Goal: Task Accomplishment & Management: Manage account settings

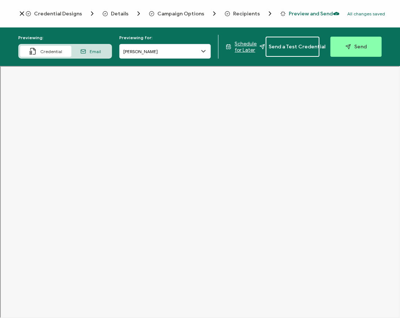
click at [21, 12] on icon at bounding box center [21, 13] width 7 height 7
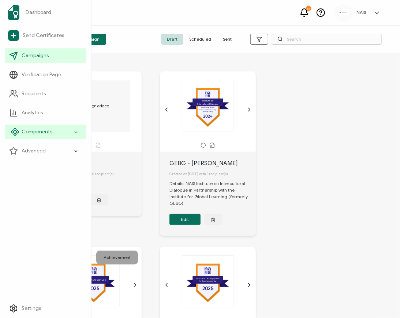
click at [40, 134] on span "Components" at bounding box center [37, 131] width 31 height 7
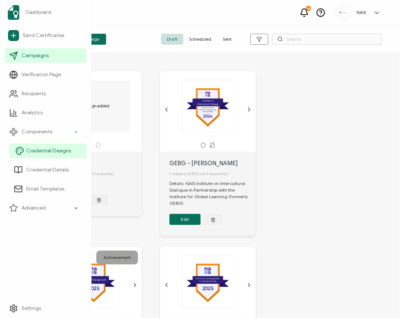
click at [47, 151] on span "Credential Designs" at bounding box center [48, 150] width 45 height 7
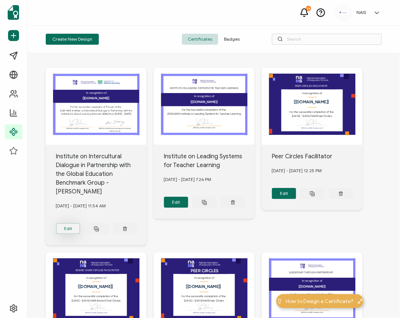
click at [69, 223] on button "Edit" at bounding box center [68, 228] width 25 height 11
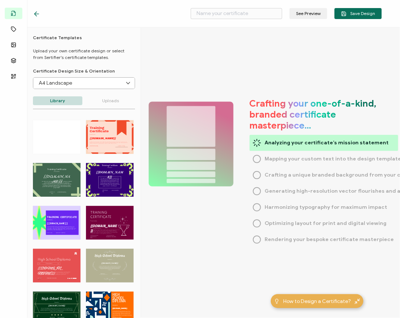
type input "Institute on Intercultural Dialogue in Partnership with the Global Education Be…"
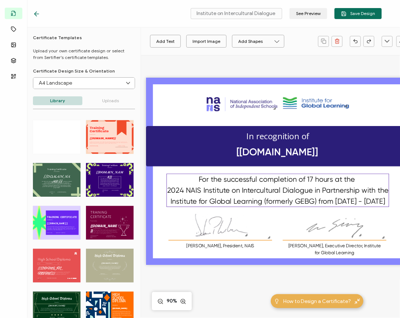
click at [271, 201] on pre "For the successful completion of 17 hours at the 2024 NAIS Institute on Intercu…" at bounding box center [278, 190] width 223 height 30
click at [269, 200] on pre "For the successful completion of 17 hours at the 2024 NAIS Institute on Intercu…" at bounding box center [278, 190] width 223 height 30
click at [269, 199] on pre "For the successful completion of 17 hours at the 2024 NAIS Institute on Intercu…" at bounding box center [278, 190] width 223 height 30
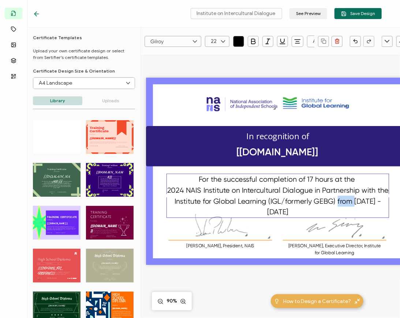
drag, startPoint x: 344, startPoint y: 203, endPoint x: 328, endPoint y: 203, distance: 15.7
click at [328, 203] on pre "For the successful completion of 17 hours at the 2024 NAIS Institute on Intercu…" at bounding box center [278, 195] width 223 height 41
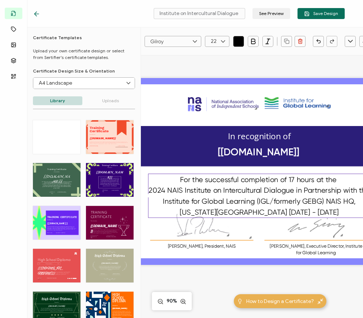
click at [324, 199] on pre "For the successful completion of 17 hours at the 2024 NAIS Institute on Intercu…" at bounding box center [260, 195] width 223 height 41
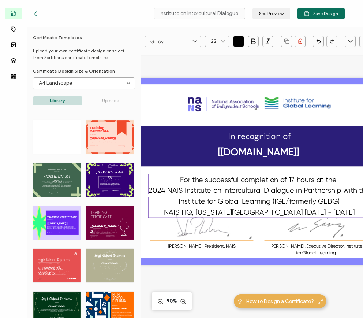
click at [272, 211] on pre "For the successful completion of 17 hours at the 2024 NAIS Institute on Intercu…" at bounding box center [260, 195] width 223 height 41
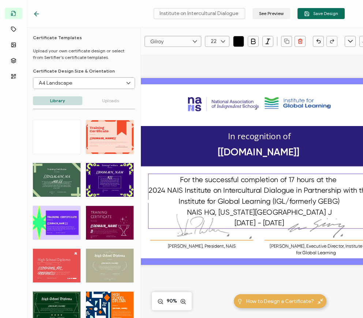
click at [308, 210] on div "For the successful completion of 17 hours at the 2024 NAIS Institute on Intercu…" at bounding box center [259, 200] width 222 height 55
click at [213, 273] on div "The recipient’s full name, which will be automatically filled based on the info…" at bounding box center [259, 182] width 213 height 255
click at [271, 202] on pre "For the successful completion of 17 hours at the 2024 NAIS Institute on Intercu…" at bounding box center [260, 201] width 223 height 52
click at [212, 232] on img at bounding box center [202, 224] width 58 height 25
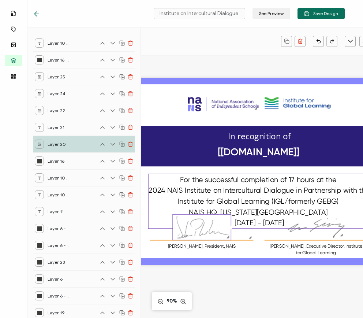
click at [266, 188] on pre "For the successful completion of 17 hours at the 2024 NAIS Institute on Intercu…" at bounding box center [260, 201] width 223 height 52
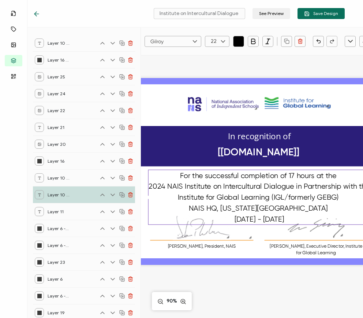
click at [197, 281] on div "The recipient’s full name, which will be automatically filled based on the info…" at bounding box center [259, 182] width 213 height 255
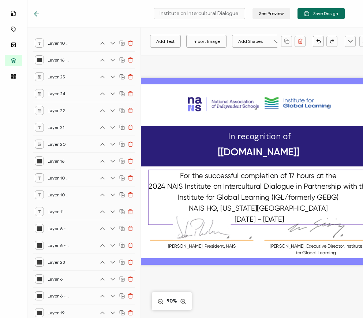
click at [254, 205] on pre "For the successful completion of 17 hours at the 2024 NAIS Institute on Intercu…" at bounding box center [260, 197] width 223 height 52
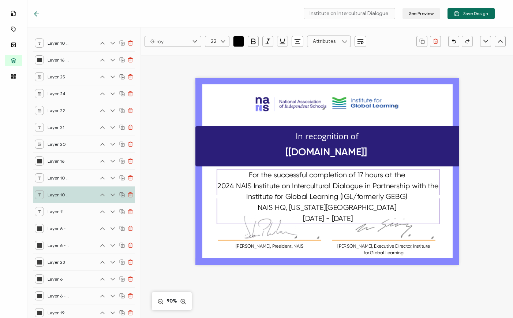
click at [164, 112] on div "The recipient’s full name, which will be automatically filled based on the info…" at bounding box center [327, 182] width 335 height 255
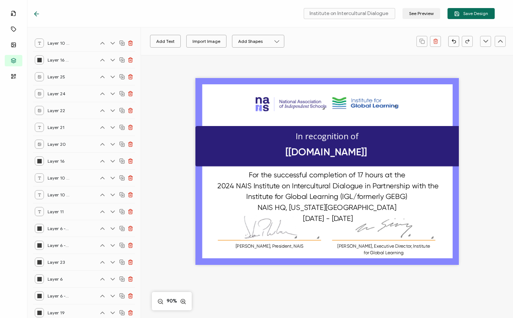
click at [348, 70] on div "The recipient’s full name, which will be automatically filled based on the info…" at bounding box center [327, 182] width 335 height 255
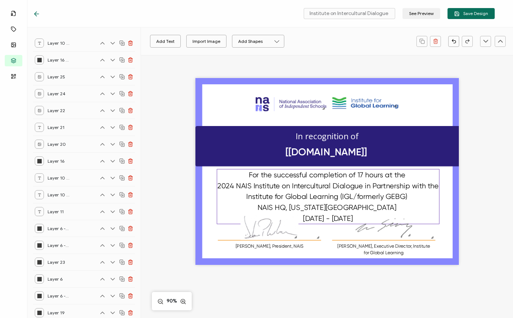
click at [354, 207] on pre "For the successful completion of 17 hours at the 2024 NAIS Institute on Intercu…" at bounding box center [328, 197] width 223 height 52
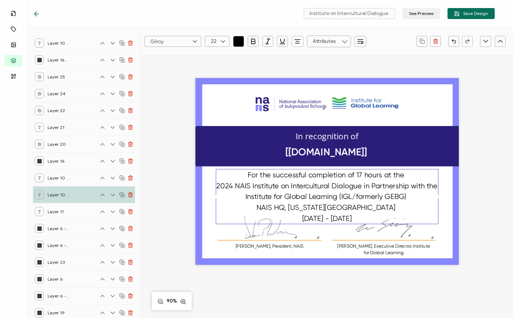
click at [354, 207] on pre "For the successful completion of 17 hours at the 2024 NAIS Institute on Intercu…" at bounding box center [327, 197] width 223 height 52
click at [400, 14] on span "Save Design" at bounding box center [471, 13] width 34 height 5
